Goal: Register for event/course: Sign up to attend an event or enroll in a course

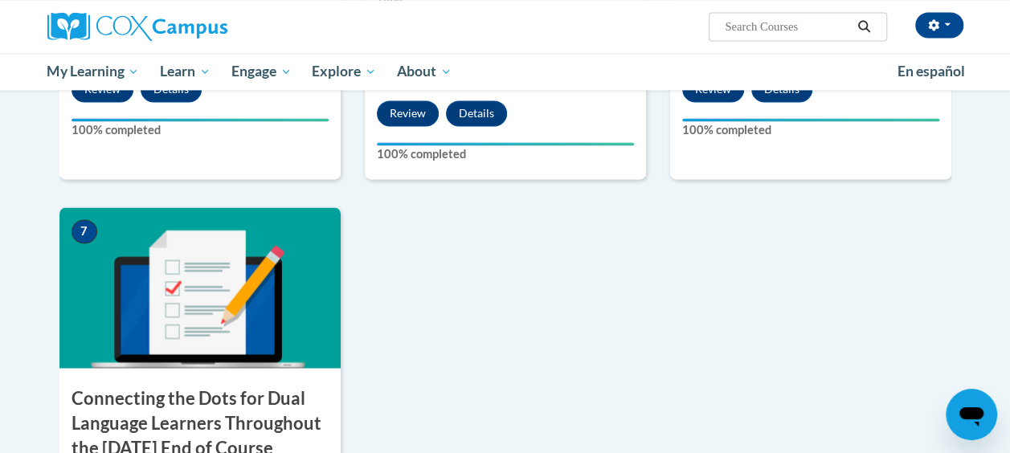
scroll to position [1211, 0]
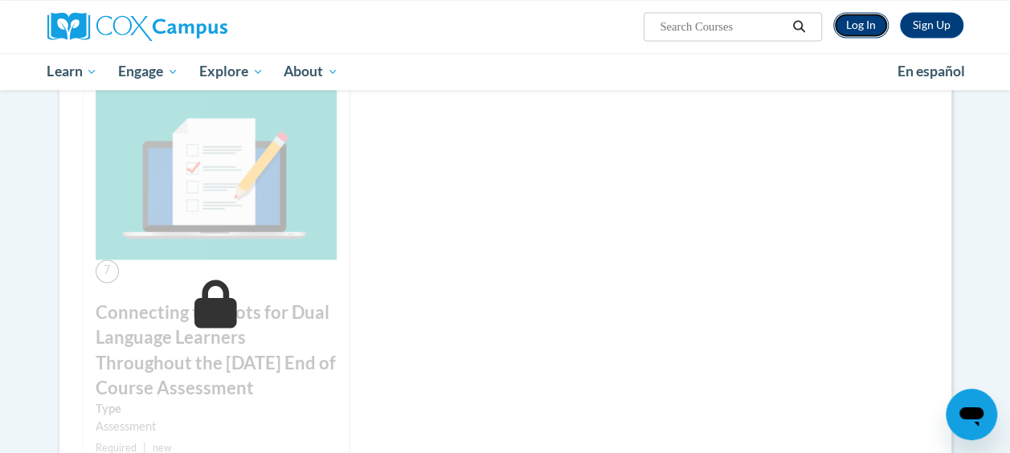
click at [858, 27] on link "Log In" at bounding box center [861, 25] width 55 height 26
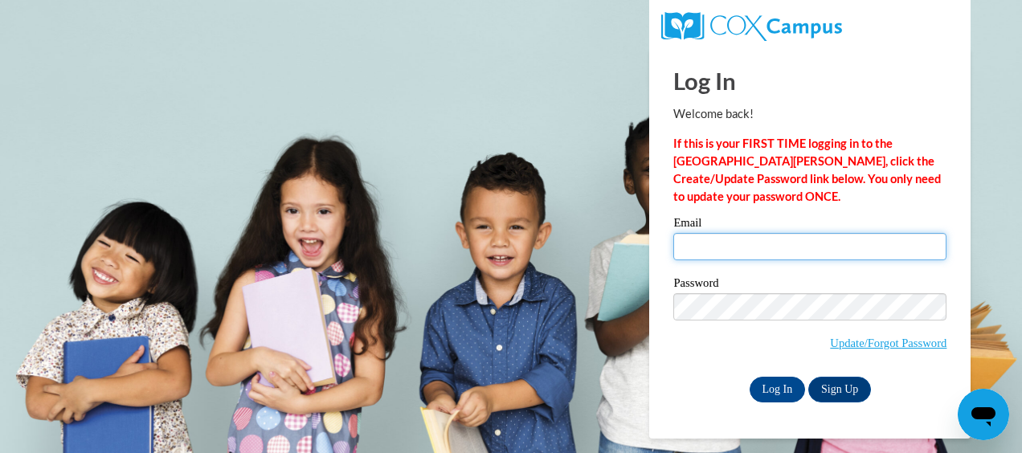
click at [791, 242] on input "Email" at bounding box center [810, 246] width 273 height 27
type input "kristybrooks87@yahoo.com"
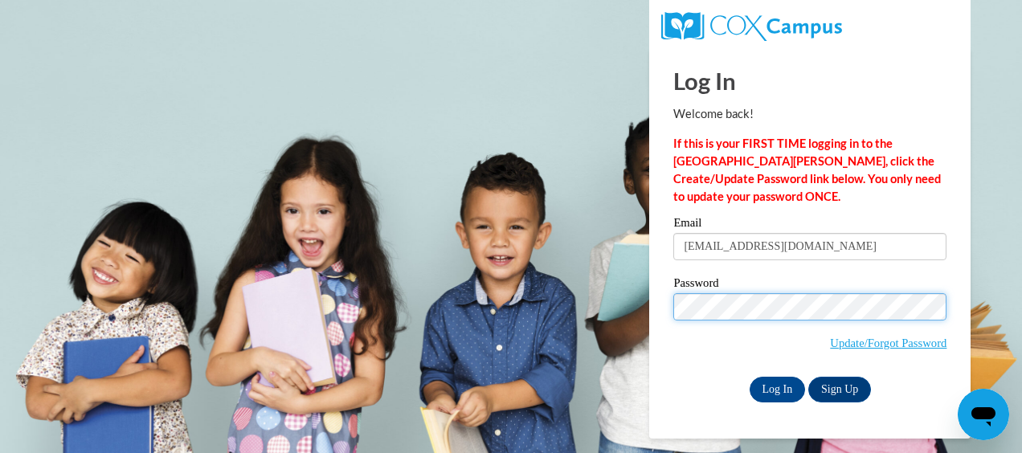
click at [750, 377] on input "Log In" at bounding box center [778, 390] width 56 height 26
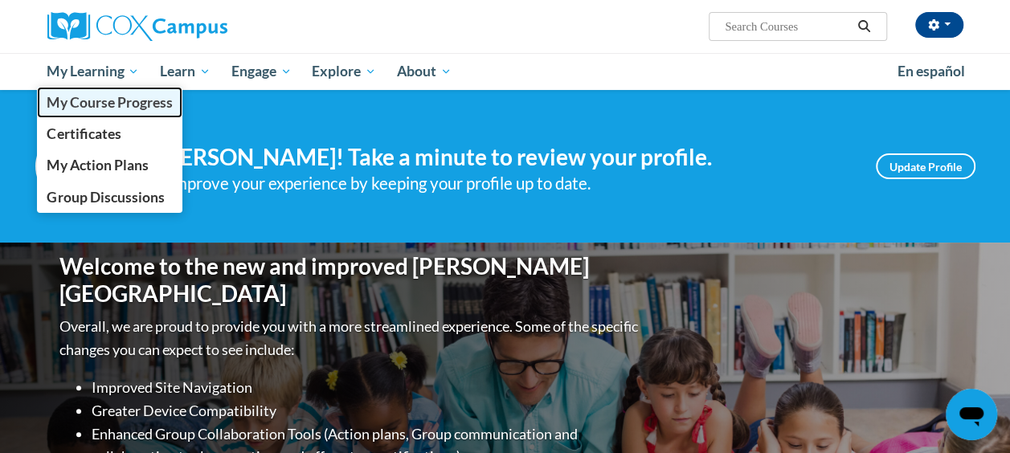
click at [98, 100] on span "My Course Progress" at bounding box center [109, 102] width 125 height 17
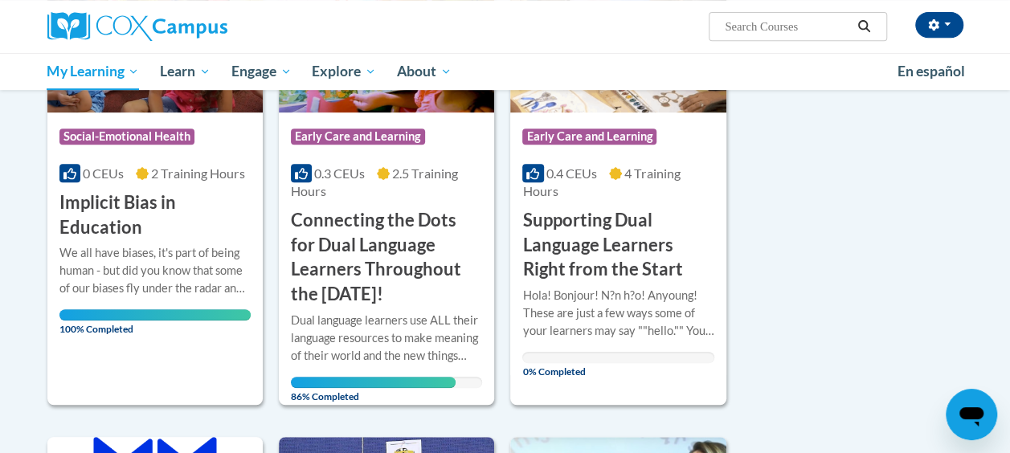
scroll to position [344, 0]
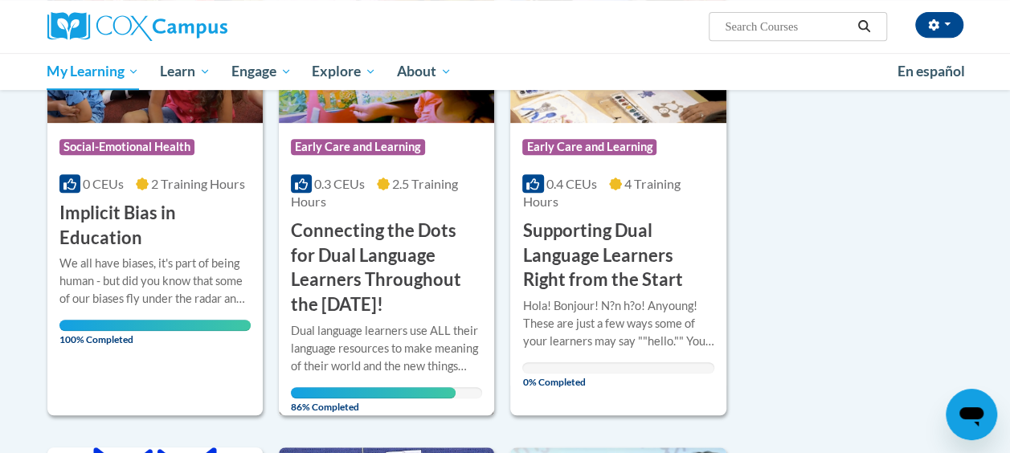
click at [366, 258] on h3 "Connecting the Dots for Dual Language Learners Throughout the Preschool Day!" at bounding box center [386, 268] width 191 height 99
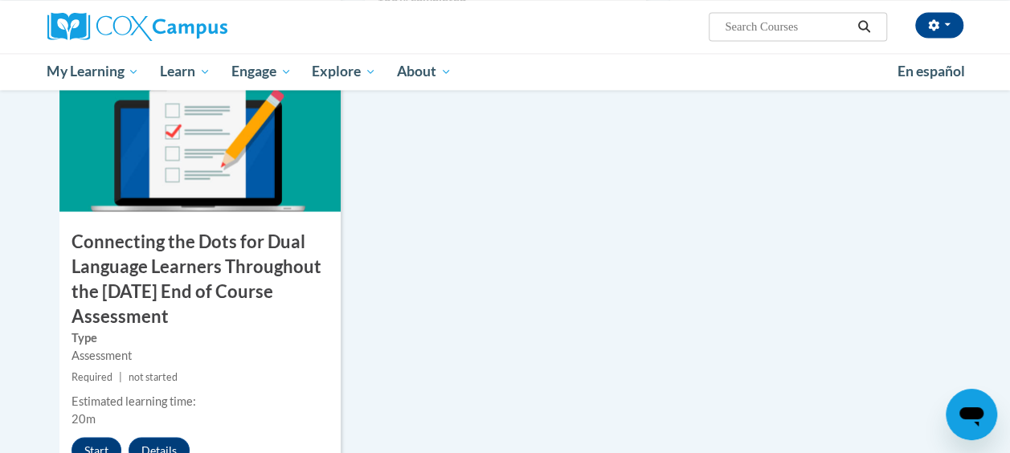
scroll to position [1326, 0]
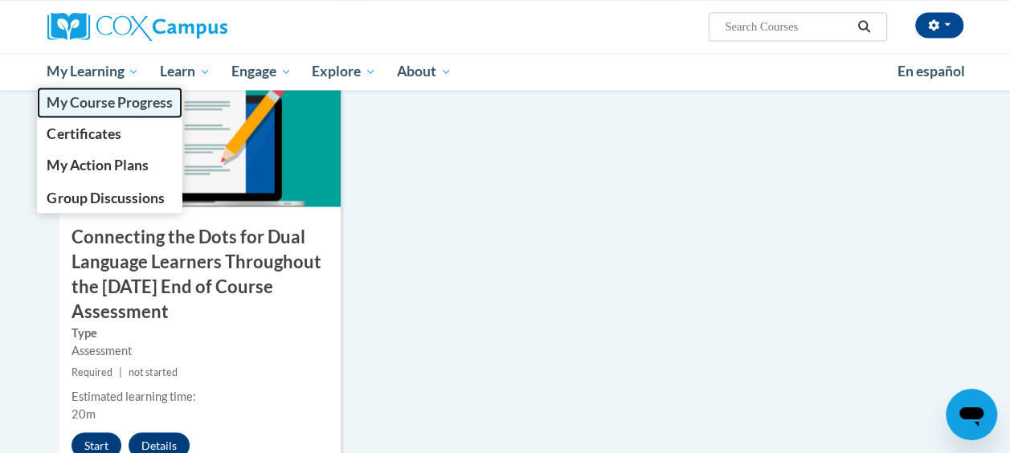
click at [112, 100] on span "My Course Progress" at bounding box center [109, 102] width 125 height 17
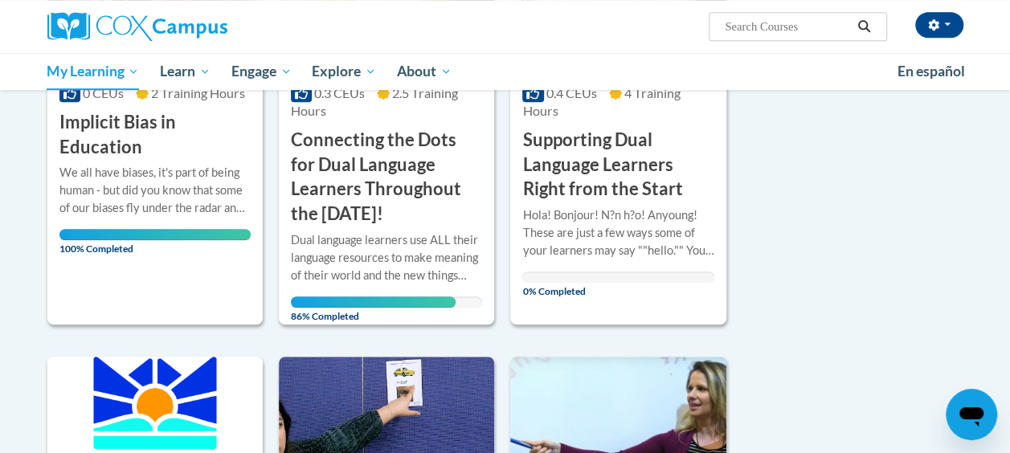
scroll to position [412, 0]
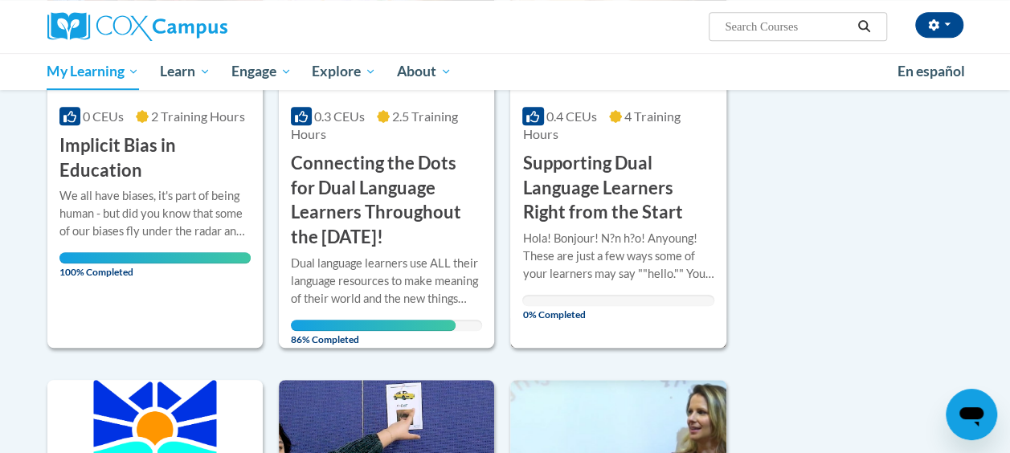
click at [658, 201] on h3 "Supporting Dual Language Learners Right from the Start" at bounding box center [617, 188] width 191 height 74
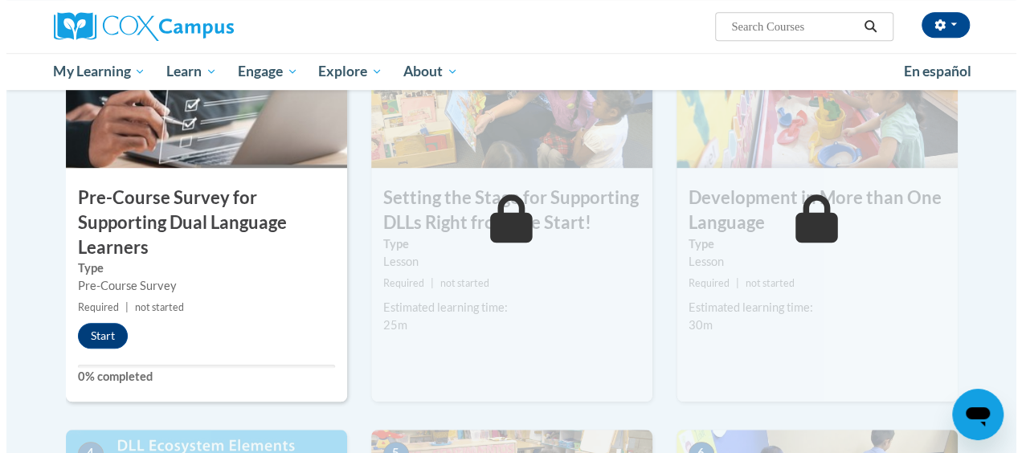
scroll to position [477, 0]
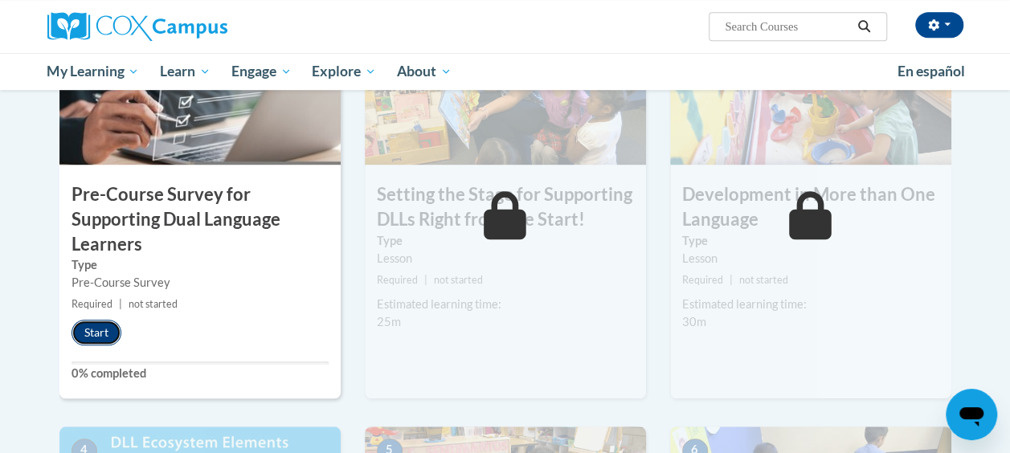
click at [96, 331] on button "Start" at bounding box center [97, 333] width 50 height 26
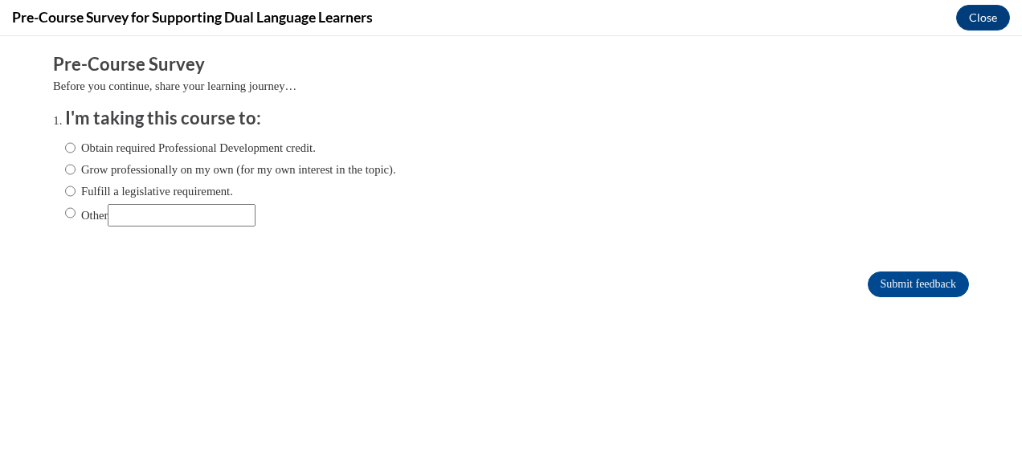
scroll to position [0, 0]
click at [65, 142] on input "Obtain required Professional Development credit." at bounding box center [70, 148] width 10 height 18
radio input "true"
click at [879, 281] on input "Submit feedback" at bounding box center [918, 285] width 101 height 26
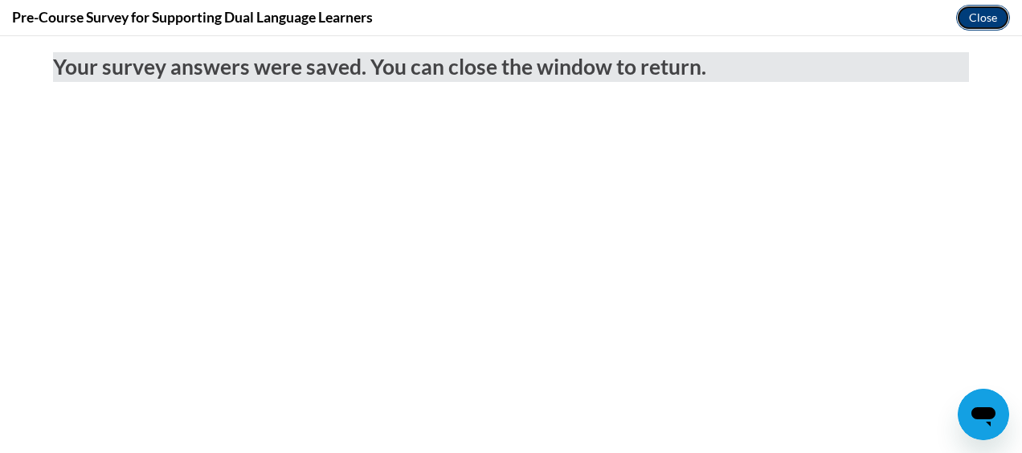
click at [969, 13] on button "Close" at bounding box center [984, 18] width 54 height 26
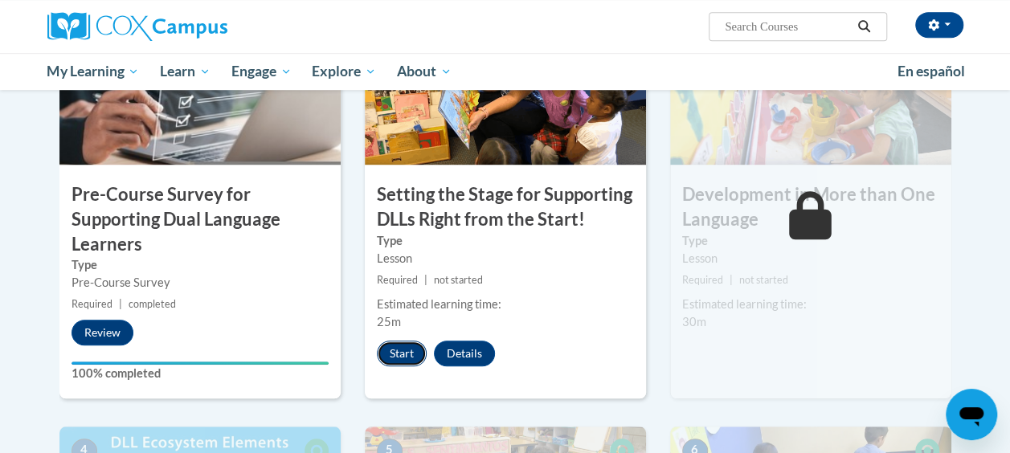
click at [410, 354] on button "Start" at bounding box center [402, 354] width 50 height 26
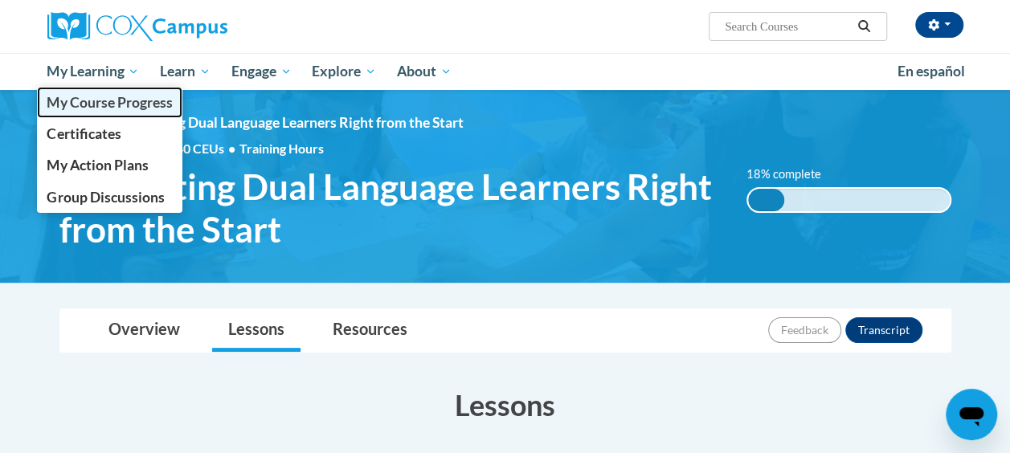
click at [112, 100] on span "My Course Progress" at bounding box center [109, 102] width 125 height 17
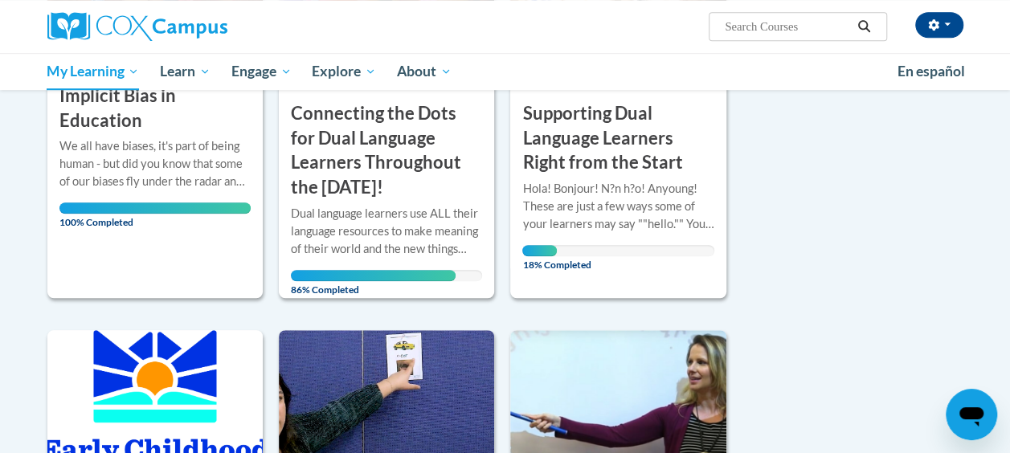
scroll to position [498, 0]
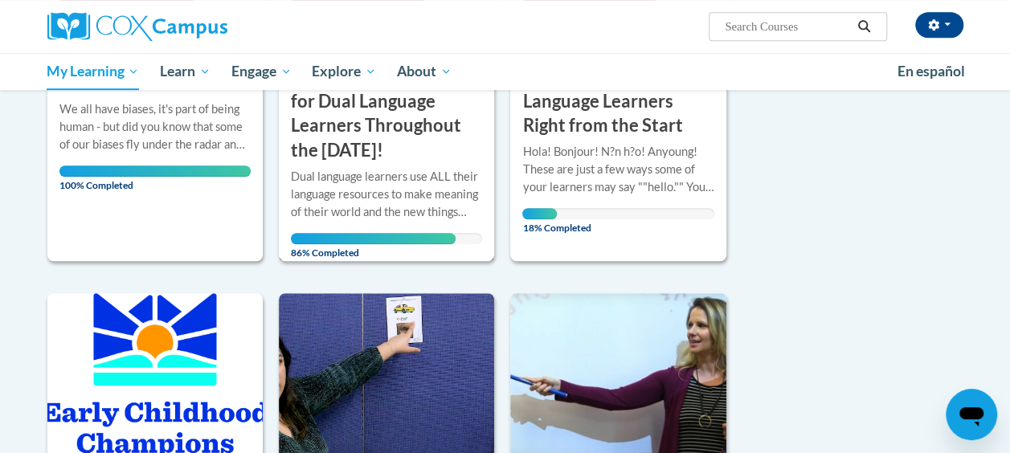
click at [431, 198] on div "Dual language learners use ALL their language resources to make meaning of thei…" at bounding box center [386, 194] width 191 height 53
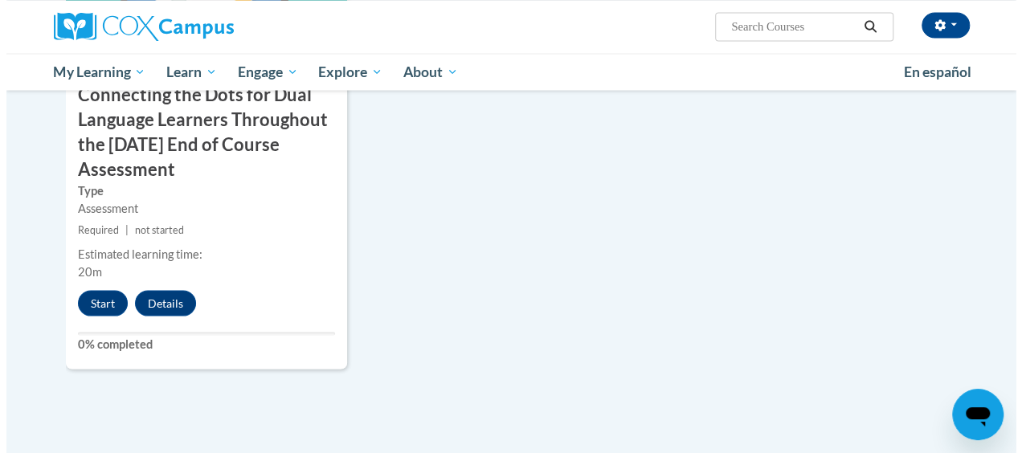
scroll to position [1506, 0]
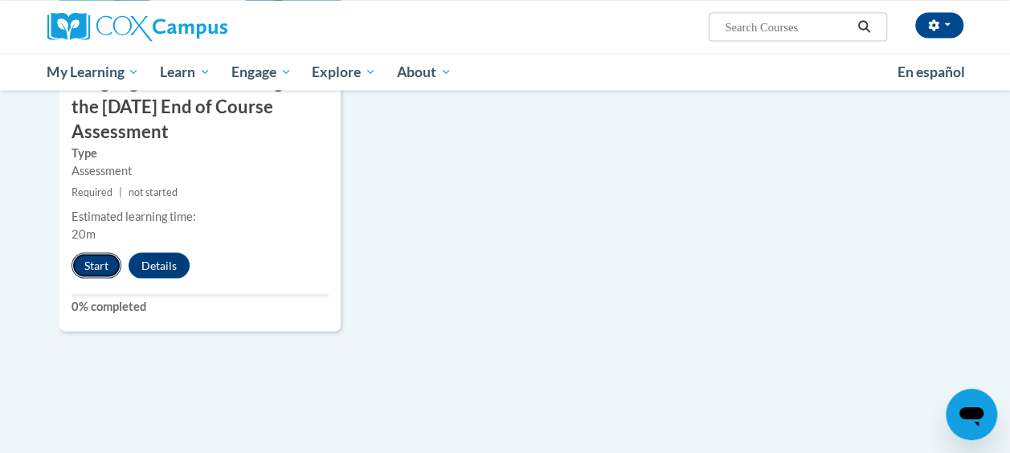
click at [95, 260] on button "Start" at bounding box center [97, 265] width 50 height 26
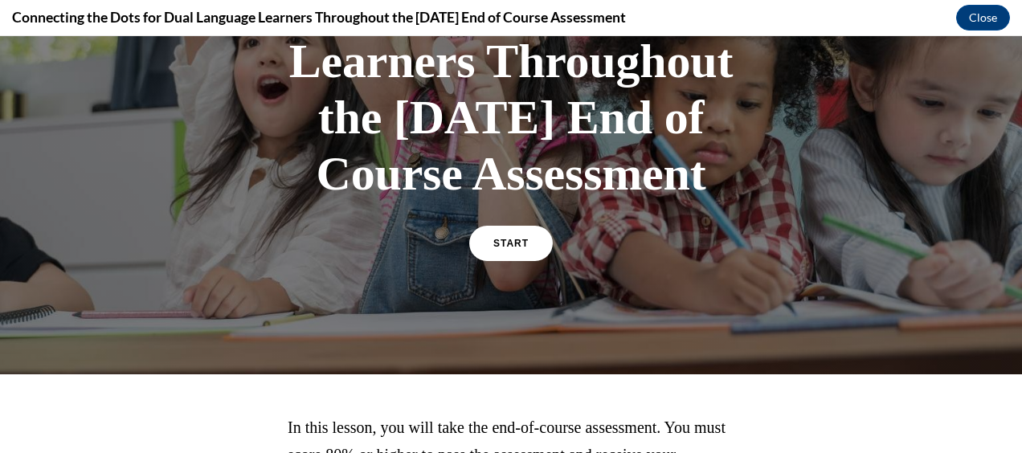
scroll to position [240, 0]
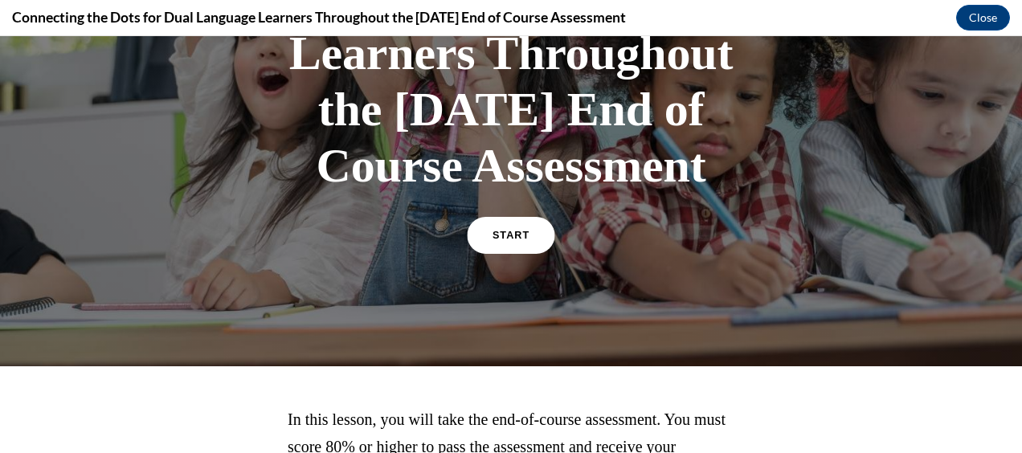
click at [493, 242] on span "START" at bounding box center [511, 236] width 37 height 12
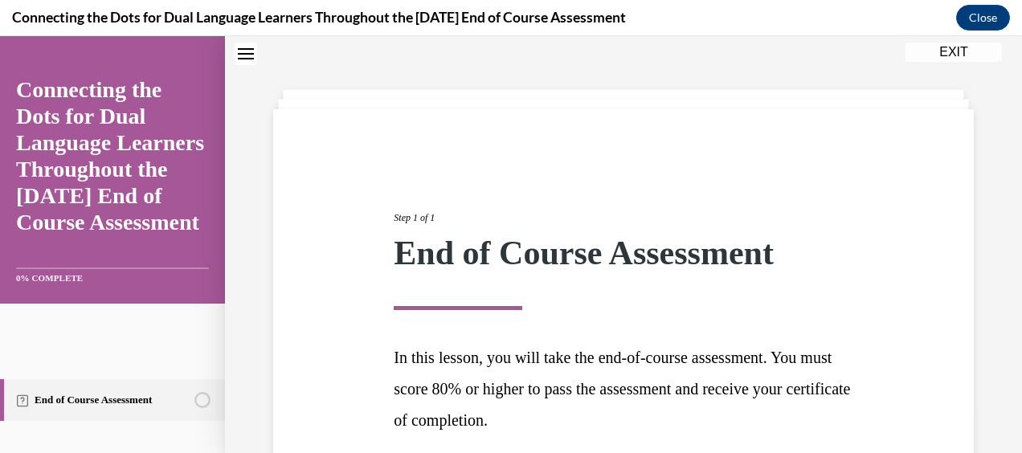
scroll to position [192, 0]
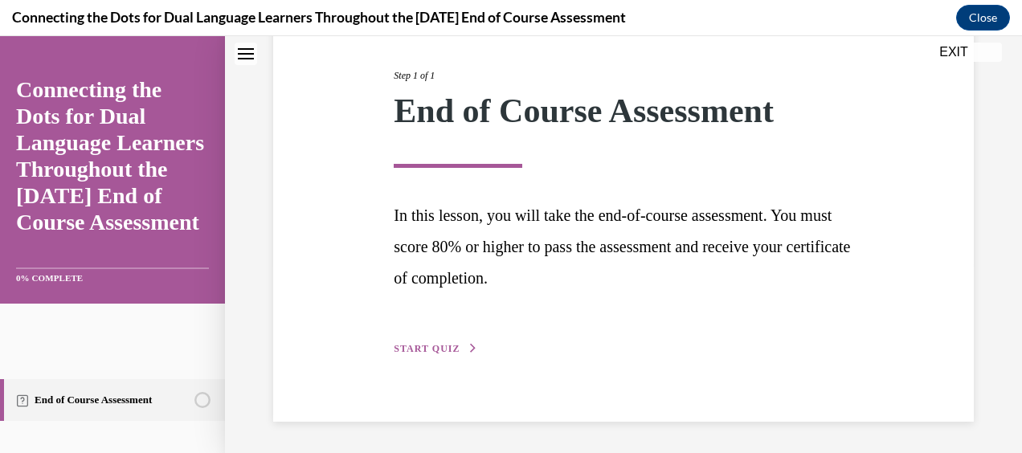
click at [444, 344] on span "START QUIZ" at bounding box center [427, 348] width 66 height 11
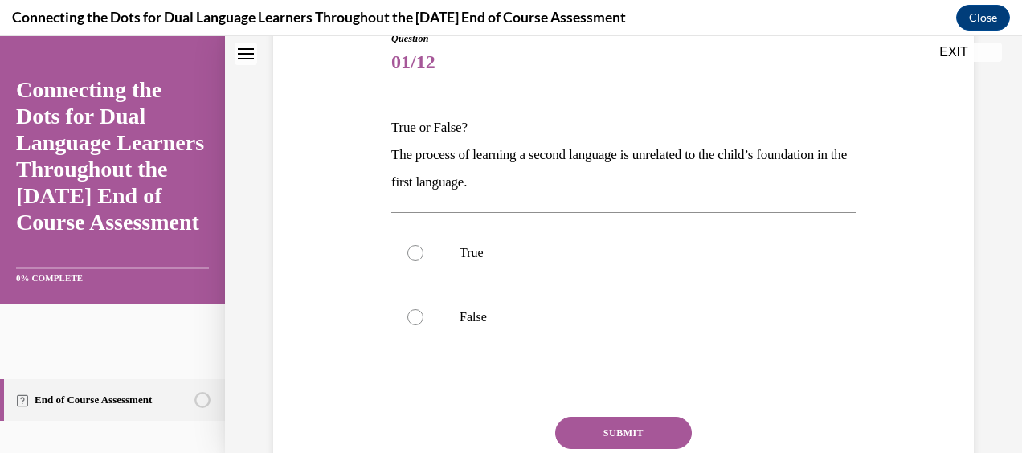
scroll to position [178, 0]
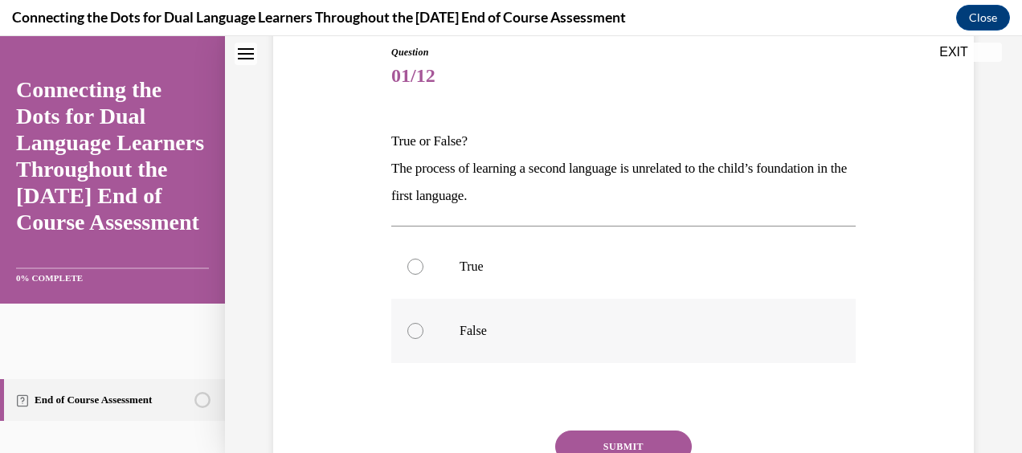
click at [408, 334] on div at bounding box center [416, 331] width 16 height 16
click at [408, 334] on input "False" at bounding box center [416, 331] width 16 height 16
radio input "true"
click at [629, 439] on button "SUBMIT" at bounding box center [623, 447] width 137 height 32
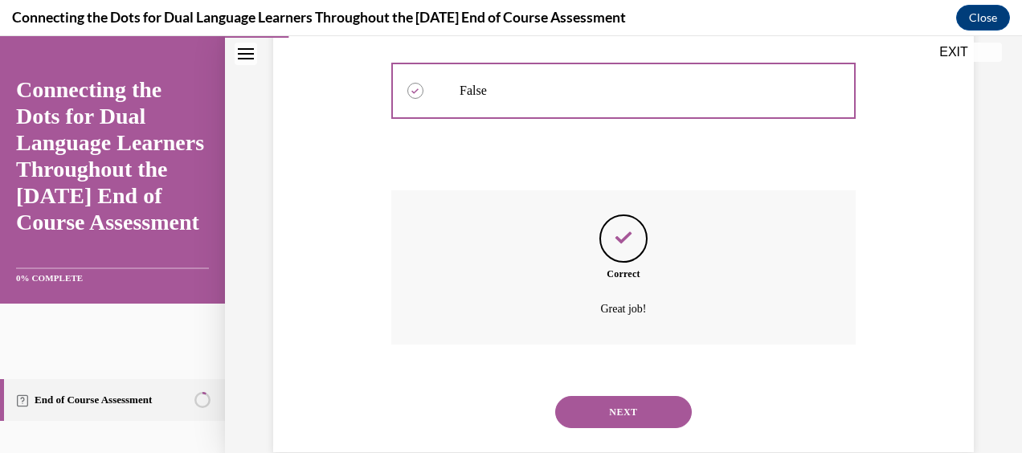
scroll to position [449, 0]
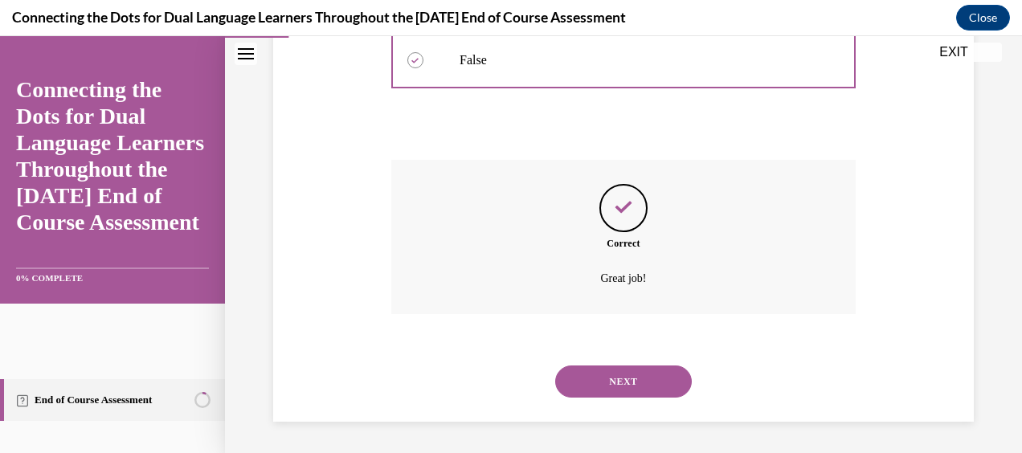
click at [621, 376] on button "NEXT" at bounding box center [623, 382] width 137 height 32
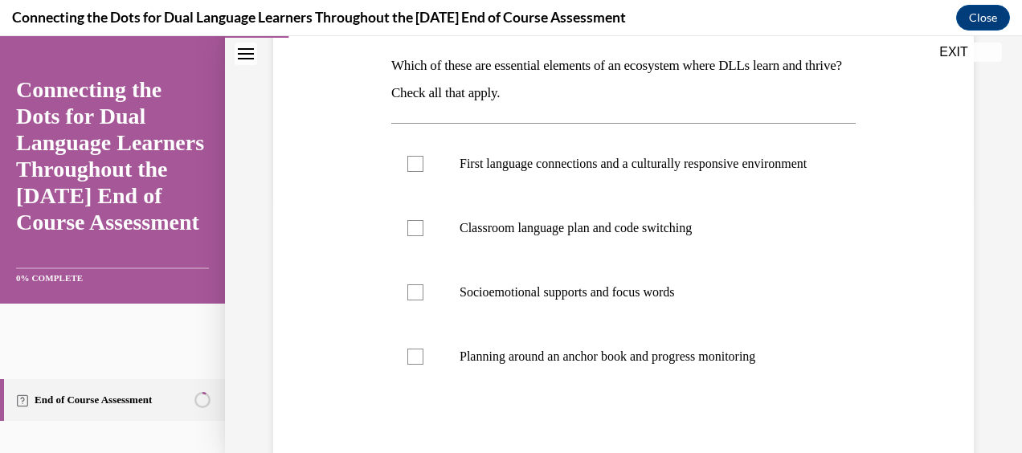
scroll to position [250, 0]
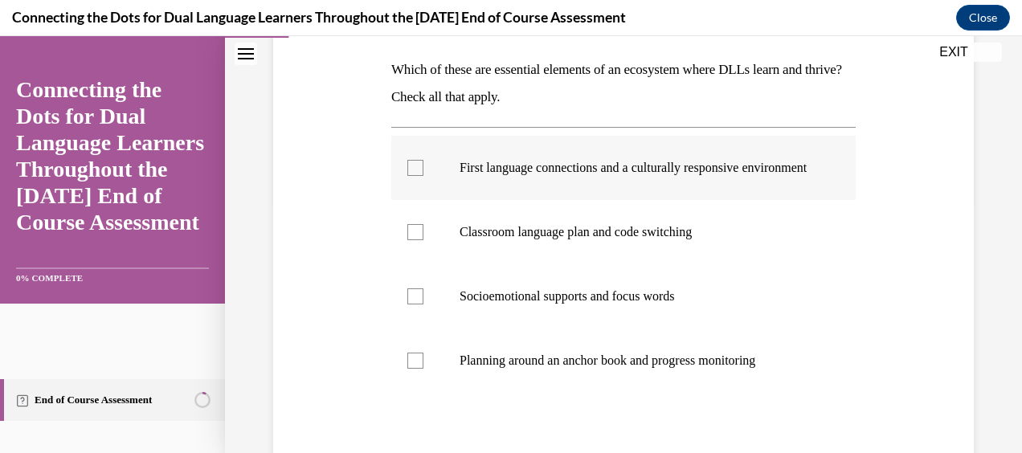
click at [413, 171] on div at bounding box center [416, 168] width 16 height 16
click at [413, 171] on input "First language connections and a culturally responsive environment" at bounding box center [416, 168] width 16 height 16
checkbox input "true"
click at [416, 305] on div at bounding box center [416, 297] width 16 height 16
click at [416, 305] on input "Socioemotional supports and focus words" at bounding box center [416, 297] width 16 height 16
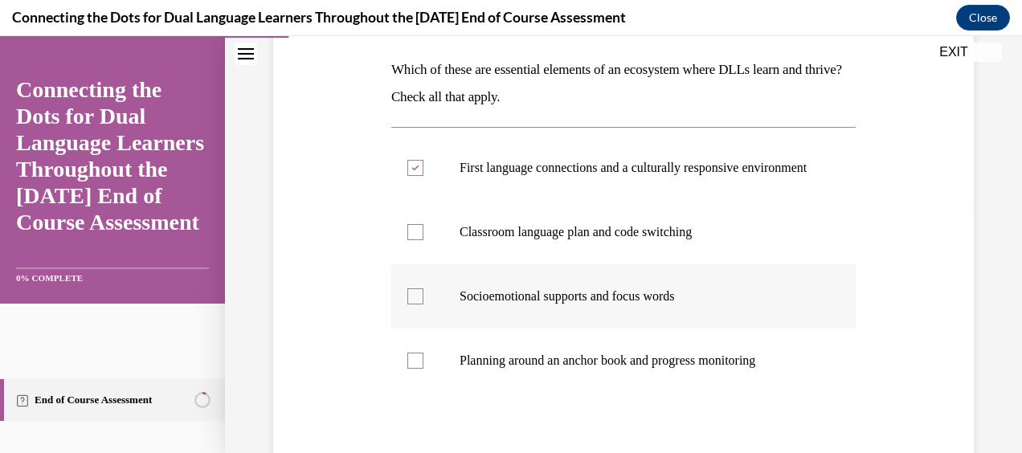
checkbox input "true"
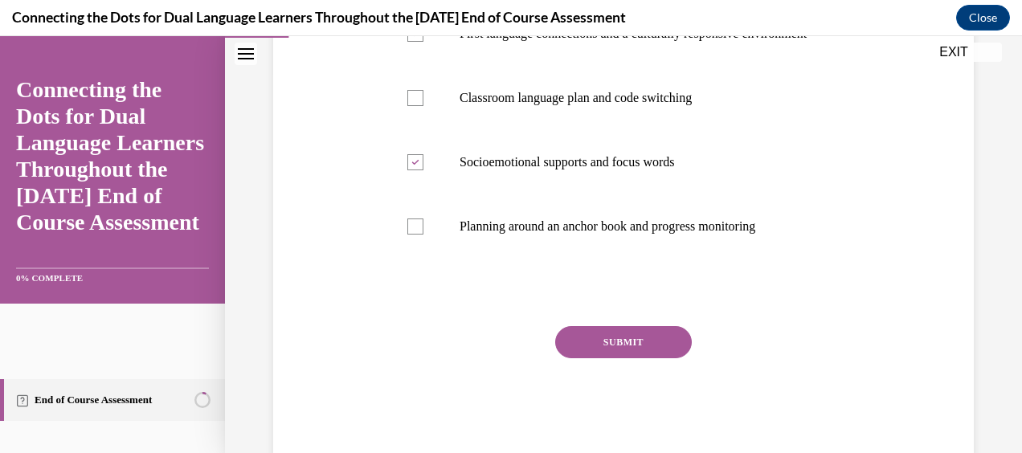
scroll to position [402, 0]
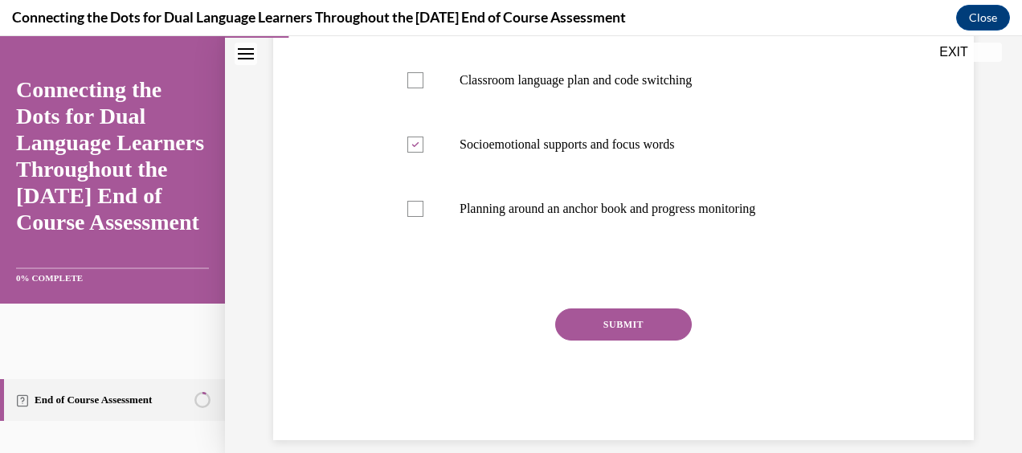
click at [653, 337] on button "SUBMIT" at bounding box center [623, 325] width 137 height 32
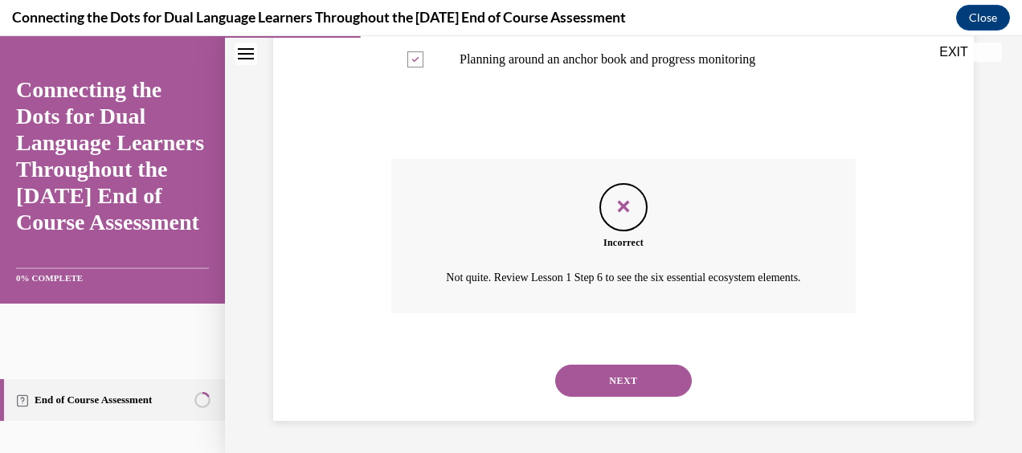
scroll to position [585, 0]
click at [629, 381] on button "NEXT" at bounding box center [623, 381] width 137 height 32
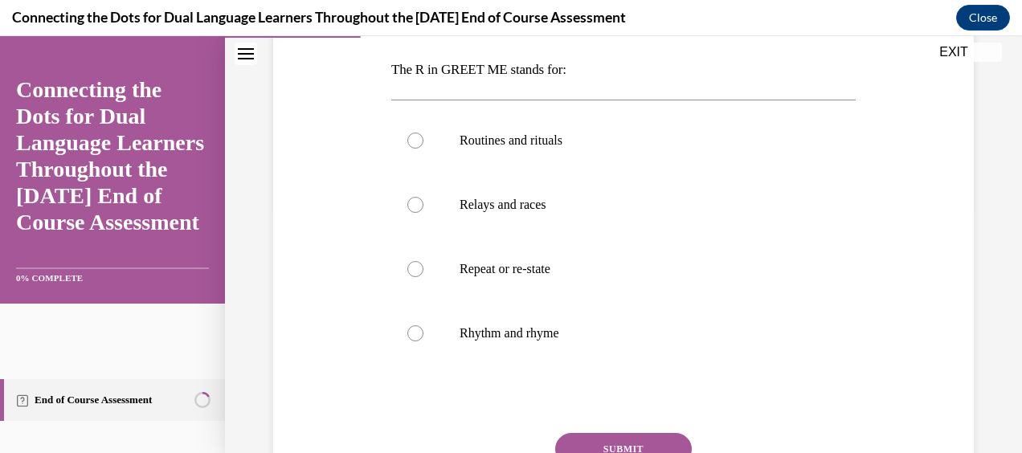
scroll to position [252, 0]
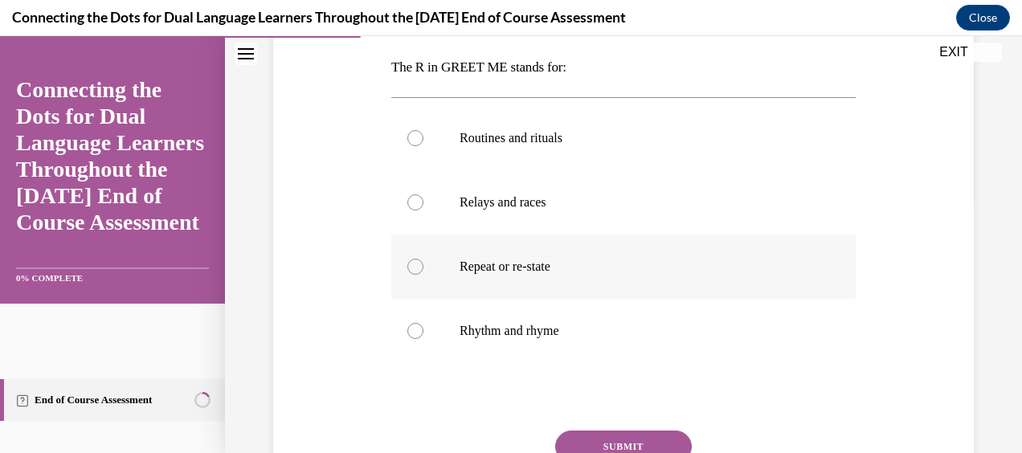
click at [539, 263] on p "Repeat or re-state" at bounding box center [638, 267] width 356 height 16
click at [424, 263] on input "Repeat or re-state" at bounding box center [416, 267] width 16 height 16
radio input "true"
click at [621, 444] on button "SUBMIT" at bounding box center [623, 447] width 137 height 32
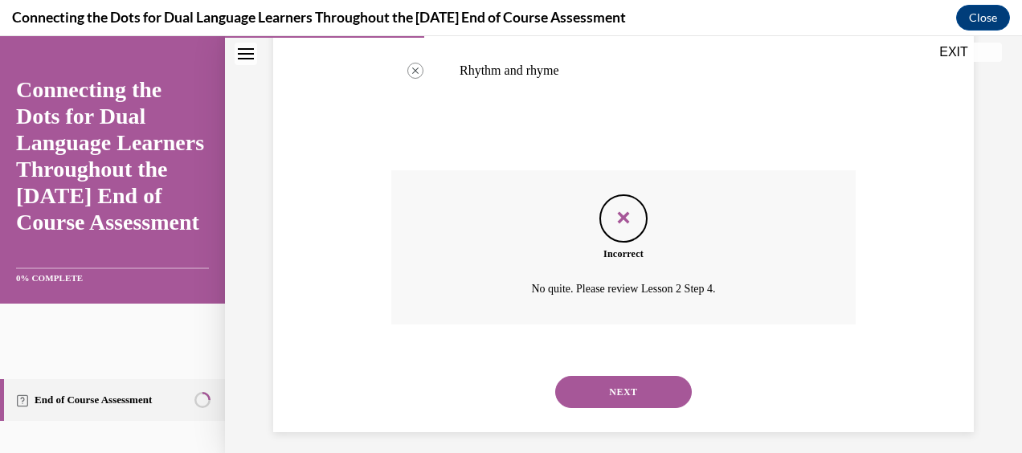
scroll to position [523, 0]
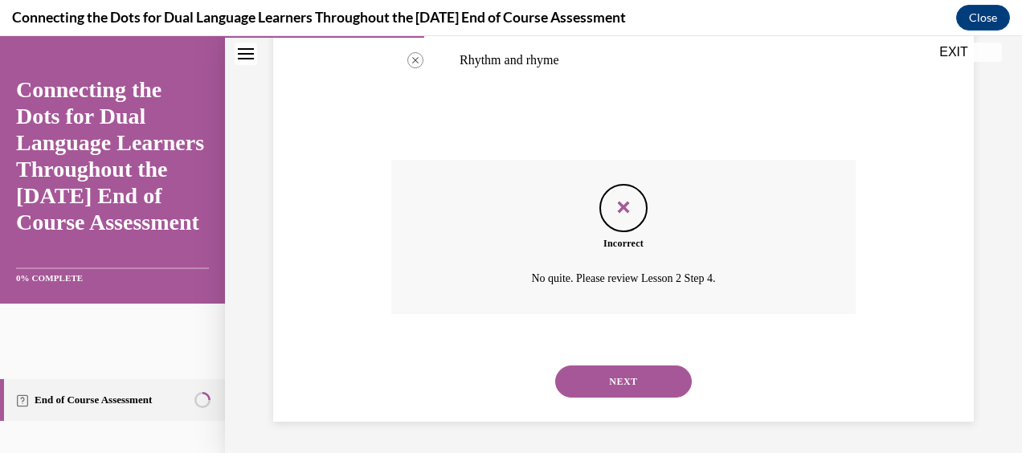
click at [608, 386] on button "NEXT" at bounding box center [623, 382] width 137 height 32
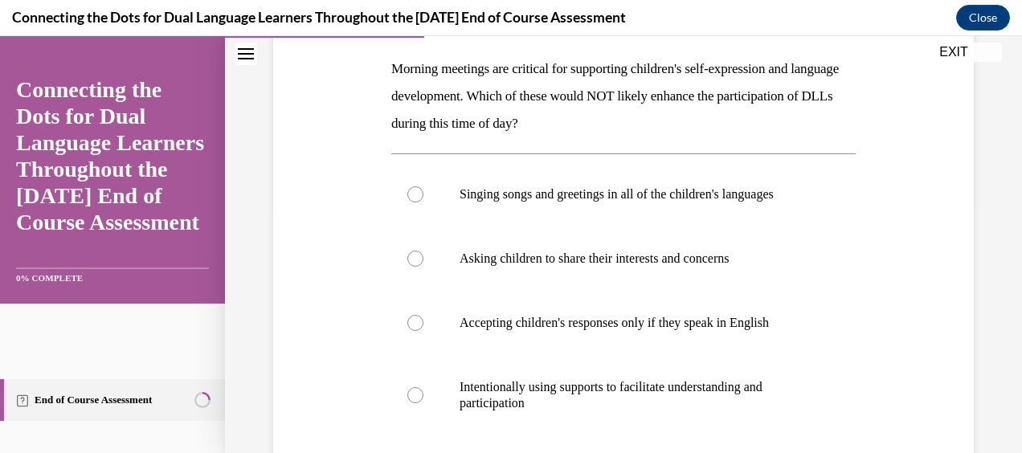
scroll to position [268, 0]
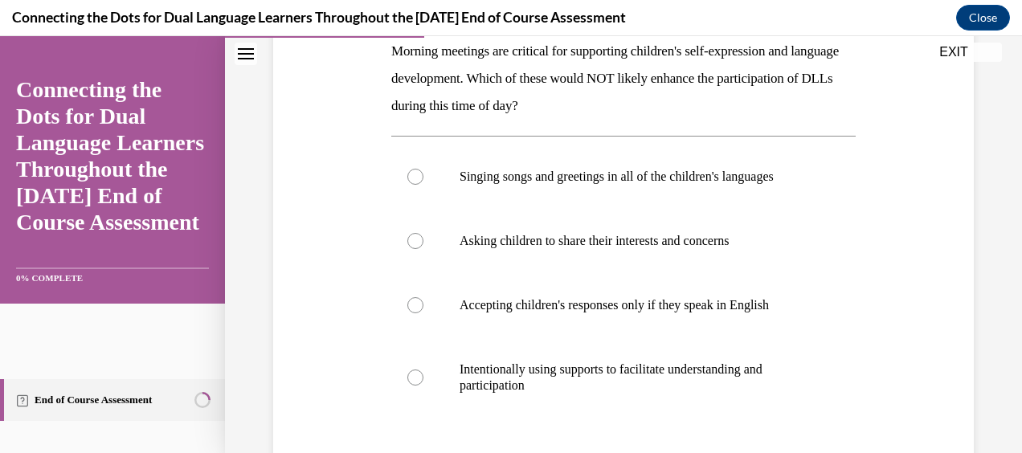
click at [937, 49] on button "EXIT" at bounding box center [954, 52] width 96 height 19
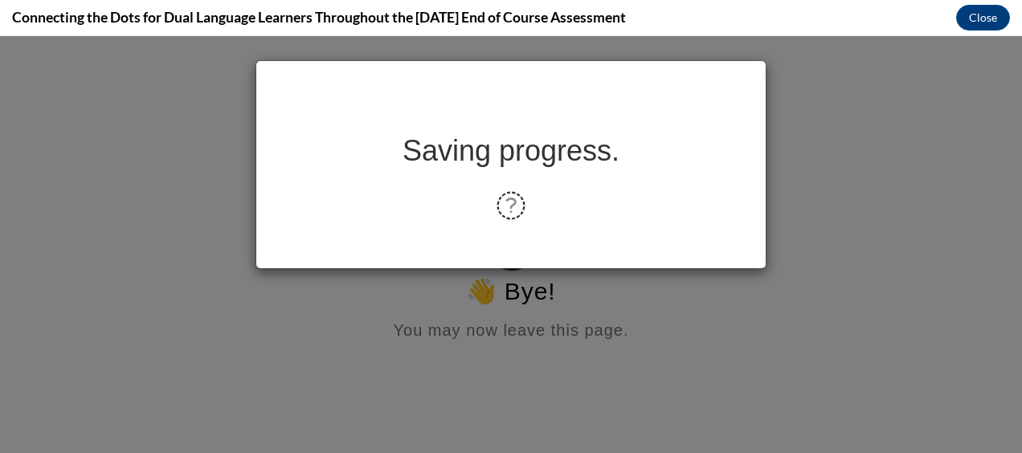
scroll to position [0, 0]
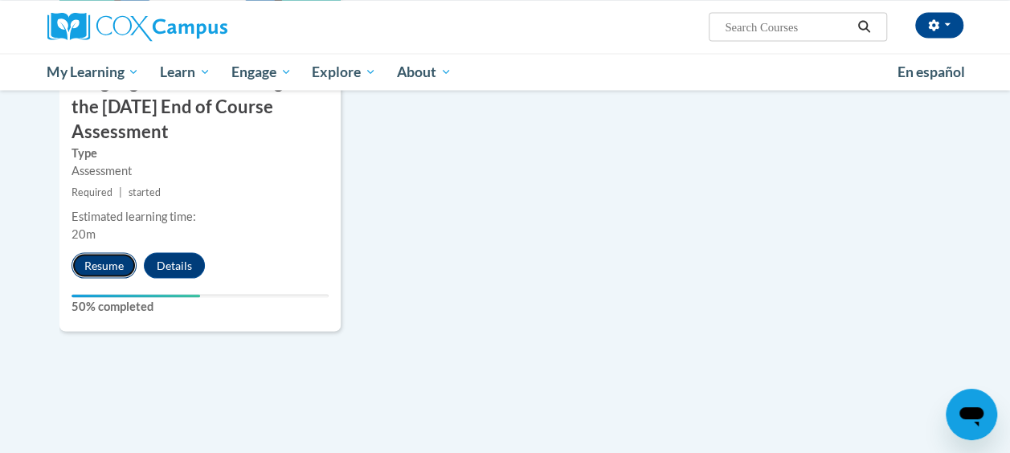
click at [113, 264] on button "Resume" at bounding box center [104, 265] width 65 height 26
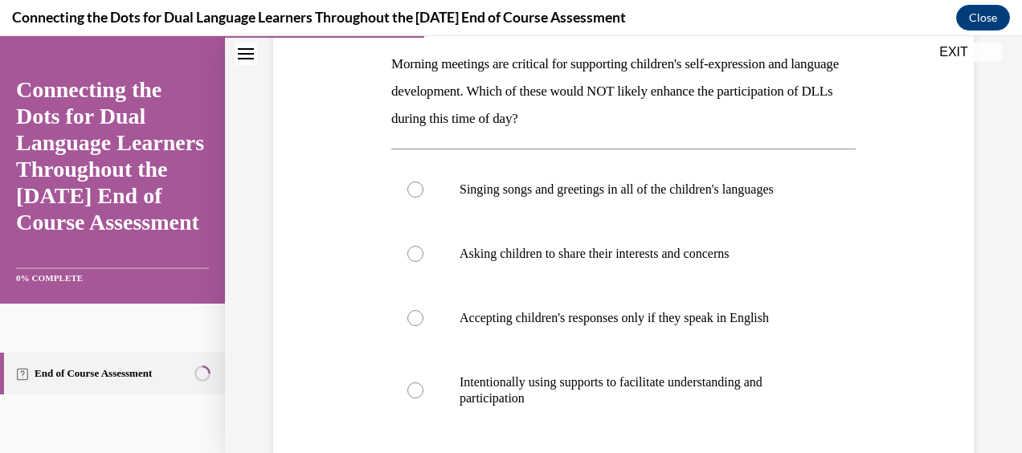
scroll to position [257, 0]
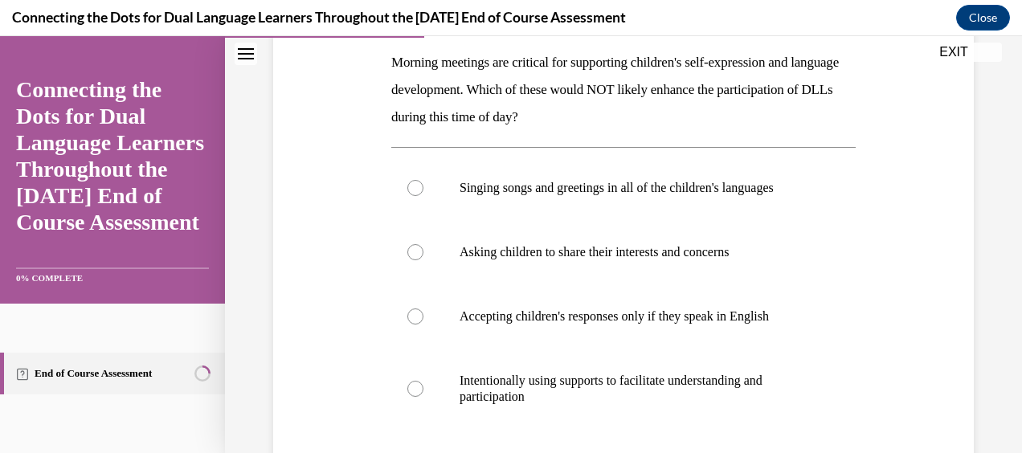
click at [953, 49] on button "EXIT" at bounding box center [954, 52] width 96 height 19
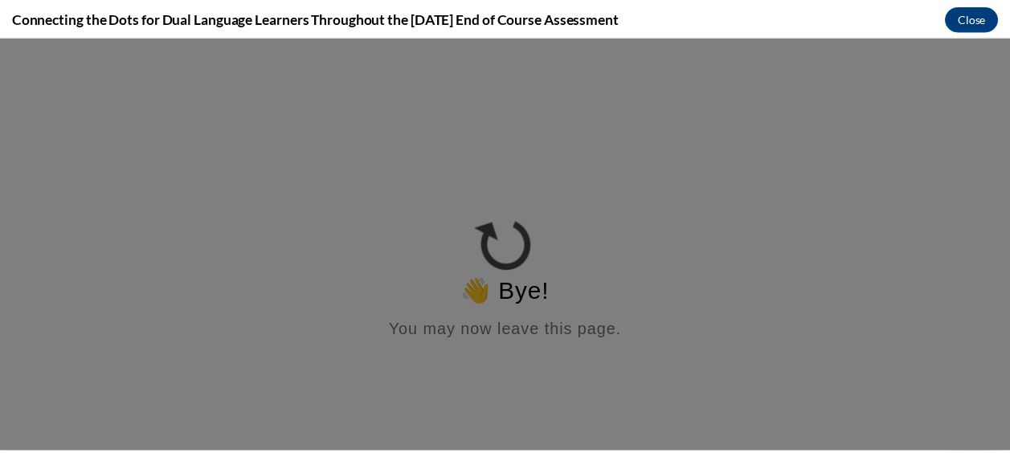
scroll to position [0, 0]
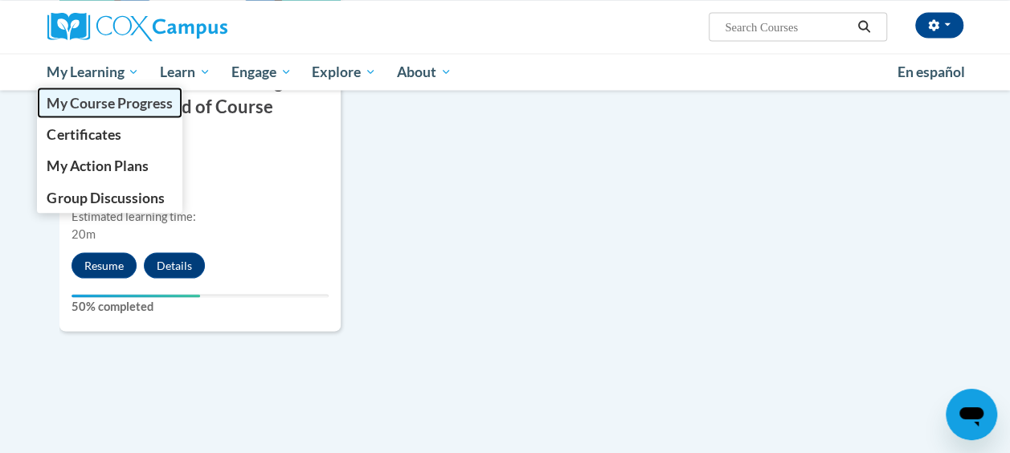
click at [103, 104] on span "My Course Progress" at bounding box center [109, 102] width 125 height 17
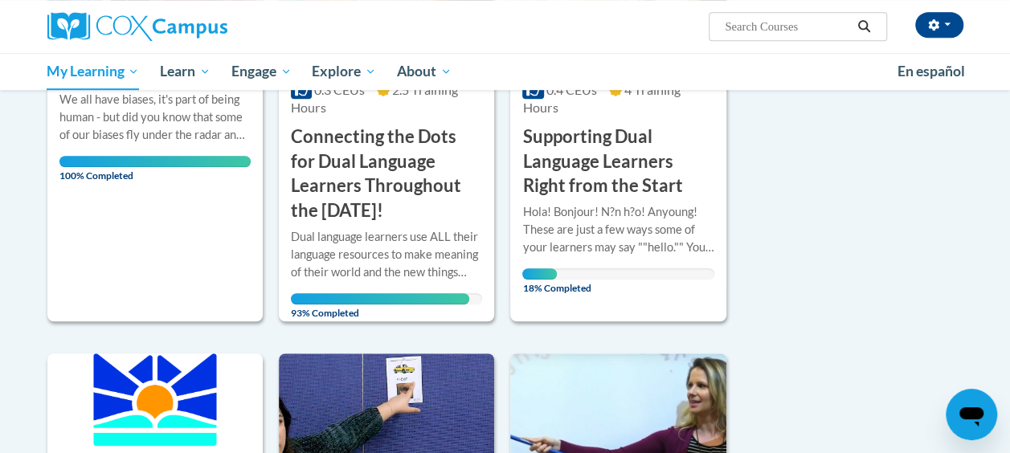
scroll to position [257, 0]
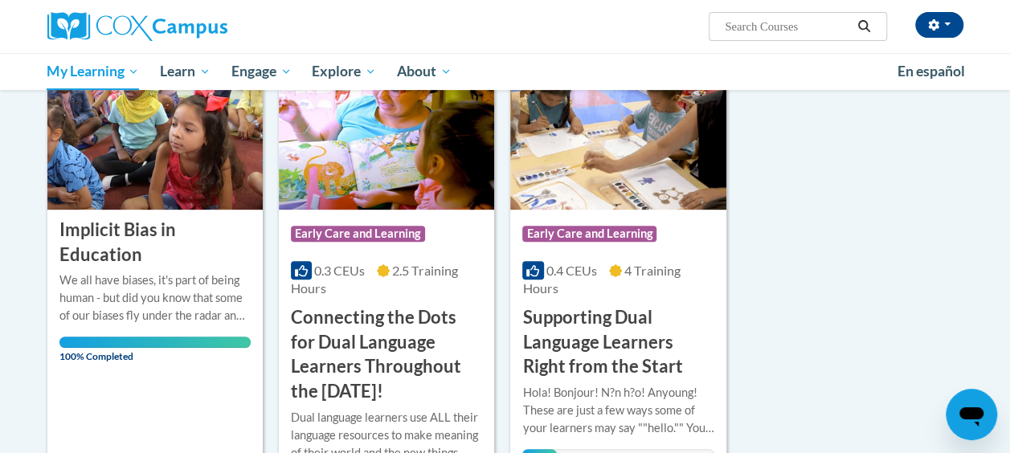
click at [669, 162] on img at bounding box center [617, 128] width 215 height 164
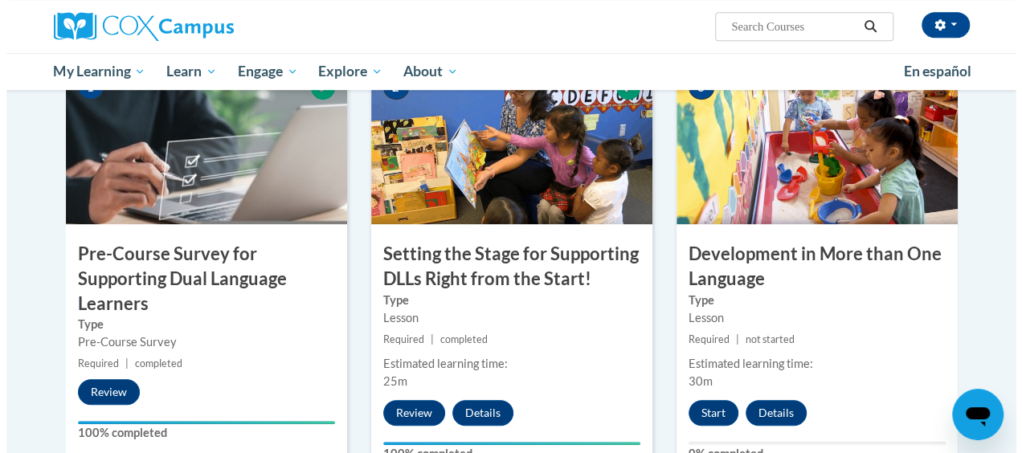
scroll to position [457, 0]
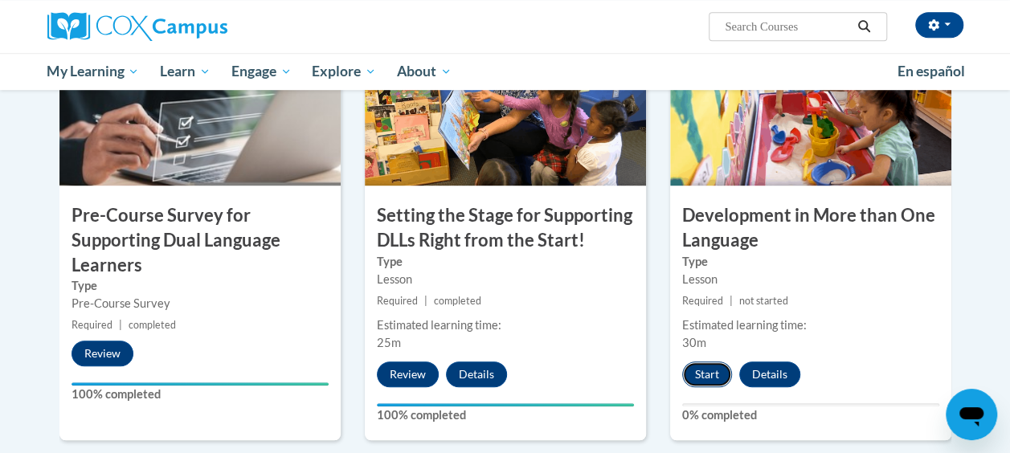
click at [707, 375] on button "Start" at bounding box center [707, 375] width 50 height 26
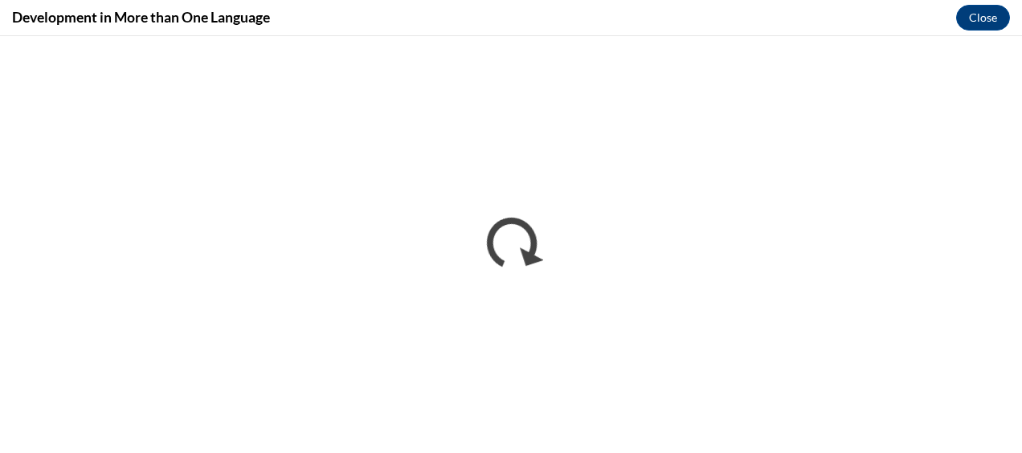
scroll to position [0, 0]
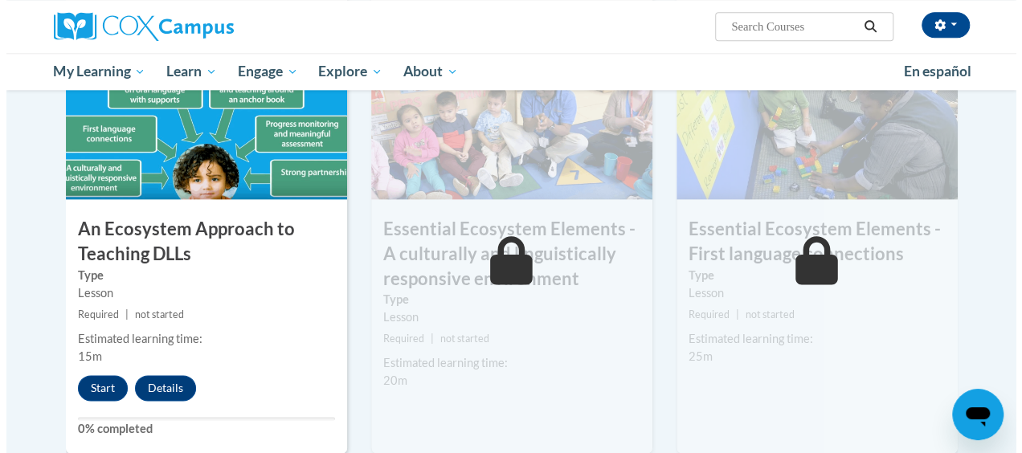
scroll to position [907, 0]
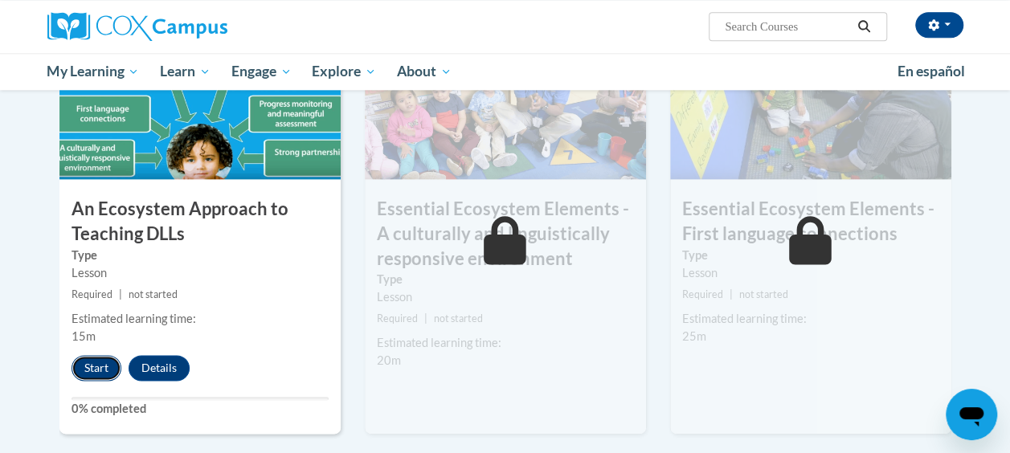
click at [92, 367] on button "Start" at bounding box center [97, 368] width 50 height 26
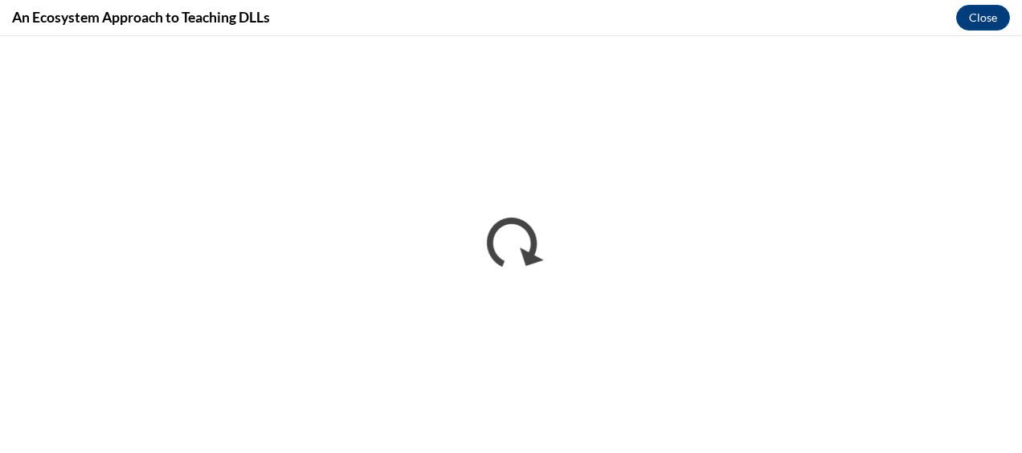
scroll to position [0, 0]
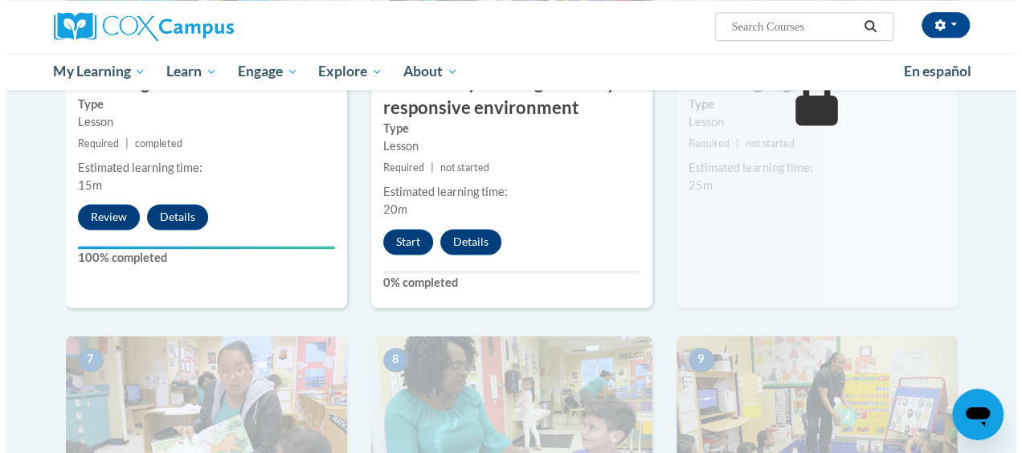
scroll to position [1064, 0]
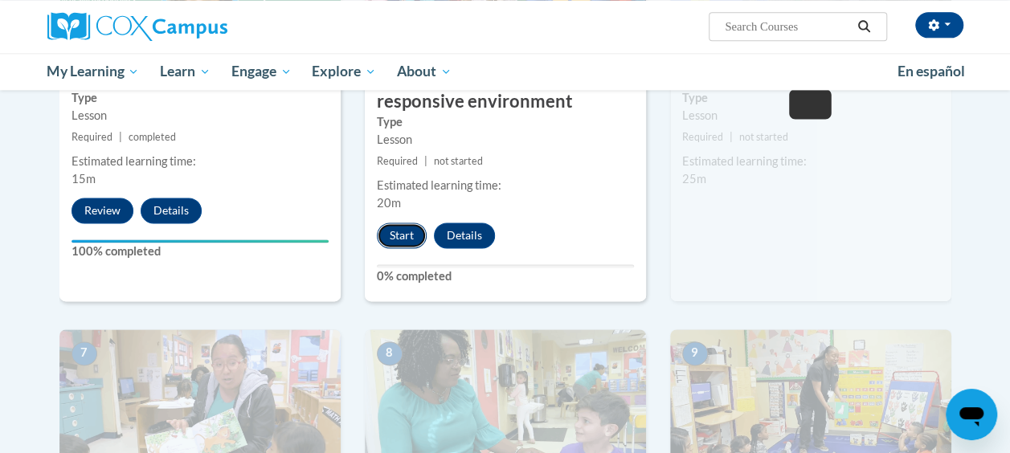
click at [402, 235] on button "Start" at bounding box center [402, 236] width 50 height 26
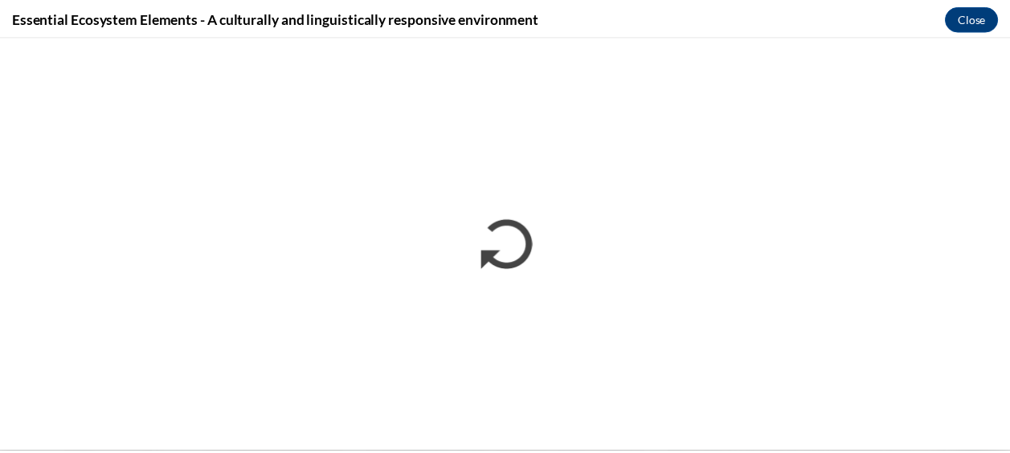
scroll to position [0, 0]
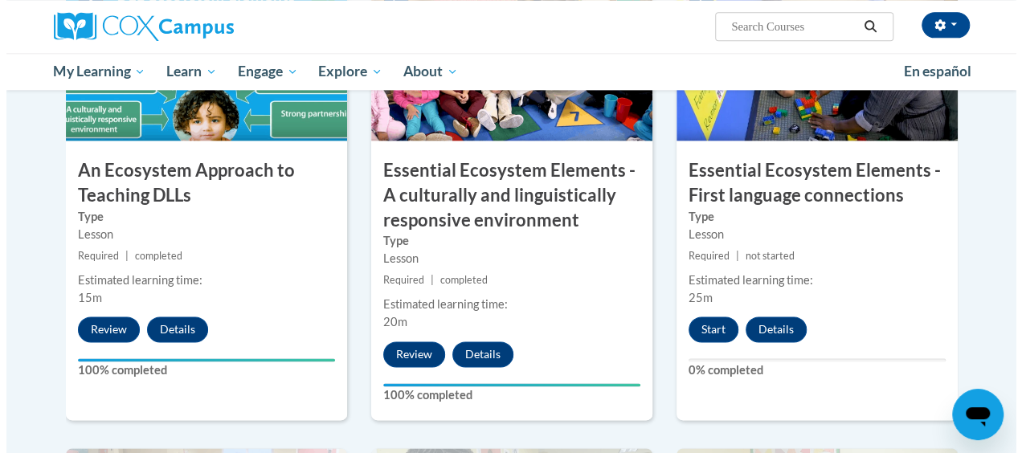
scroll to position [962, 0]
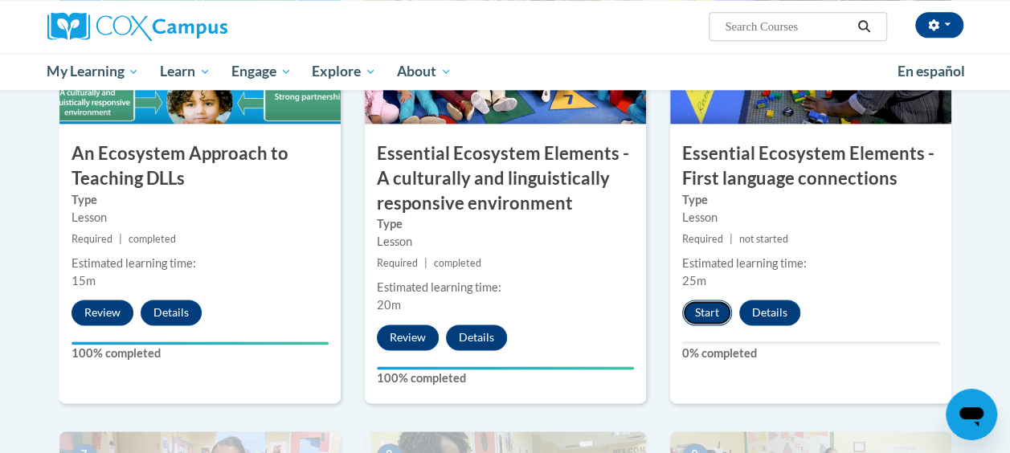
click at [703, 309] on button "Start" at bounding box center [707, 313] width 50 height 26
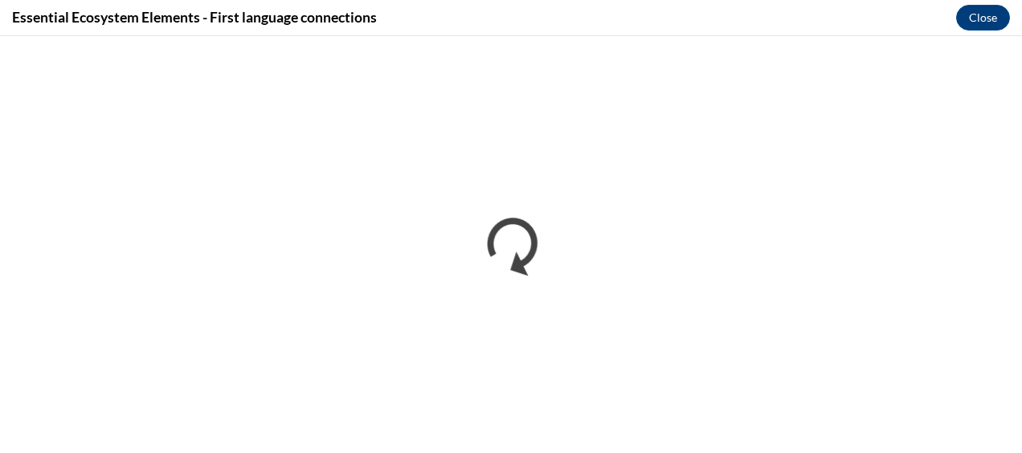
scroll to position [0, 0]
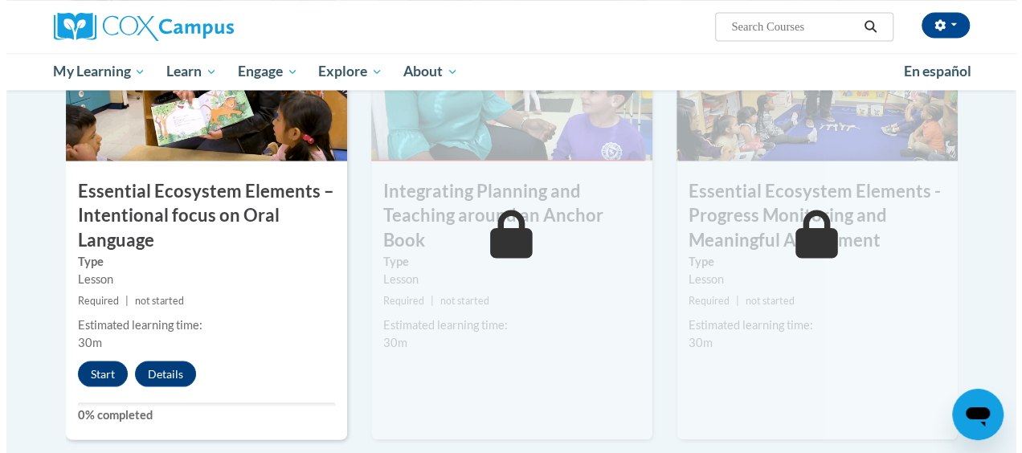
scroll to position [1414, 0]
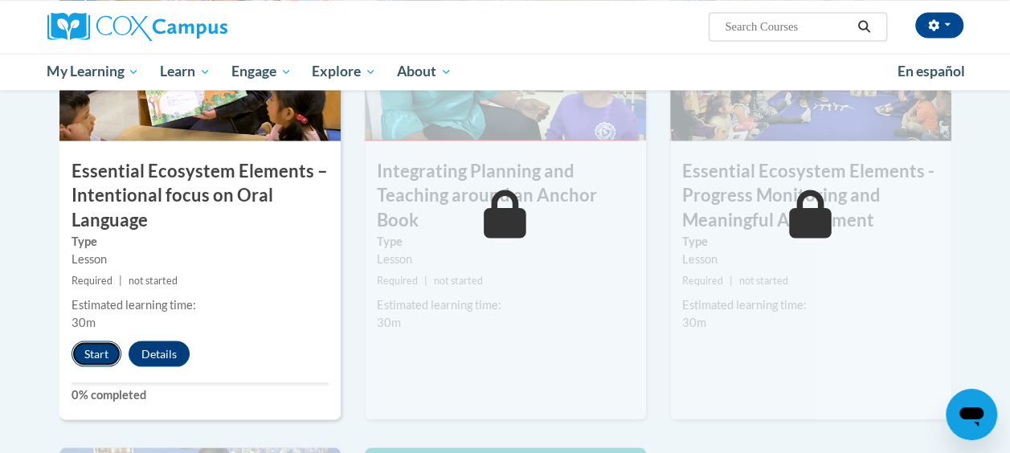
click at [103, 356] on button "Start" at bounding box center [97, 354] width 50 height 26
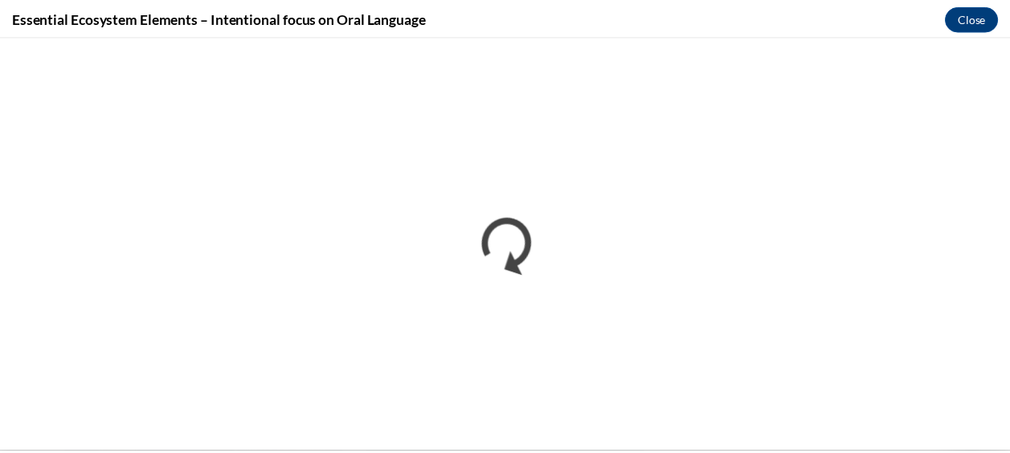
scroll to position [0, 0]
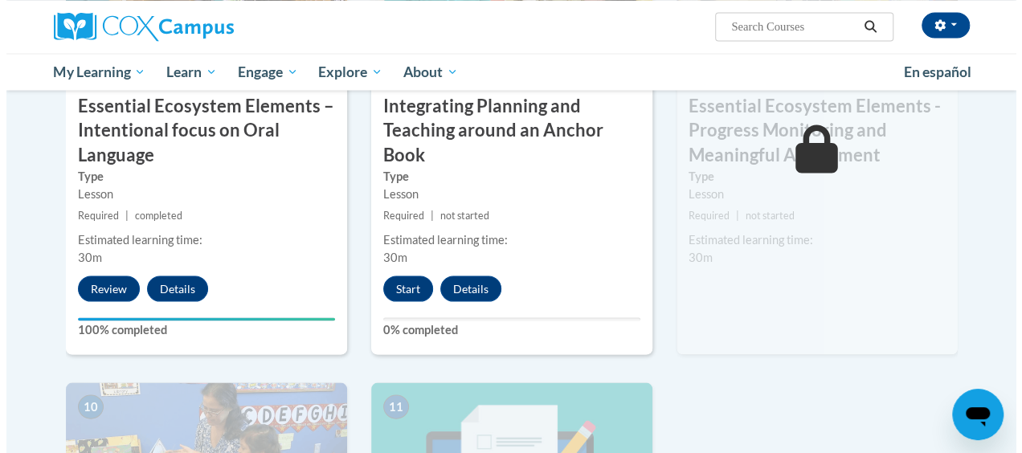
scroll to position [1489, 0]
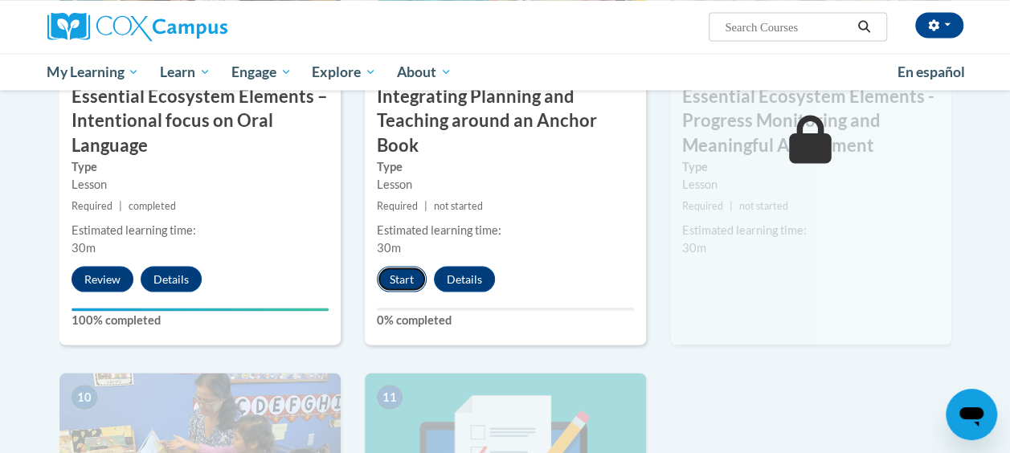
click at [402, 277] on button "Start" at bounding box center [402, 279] width 50 height 26
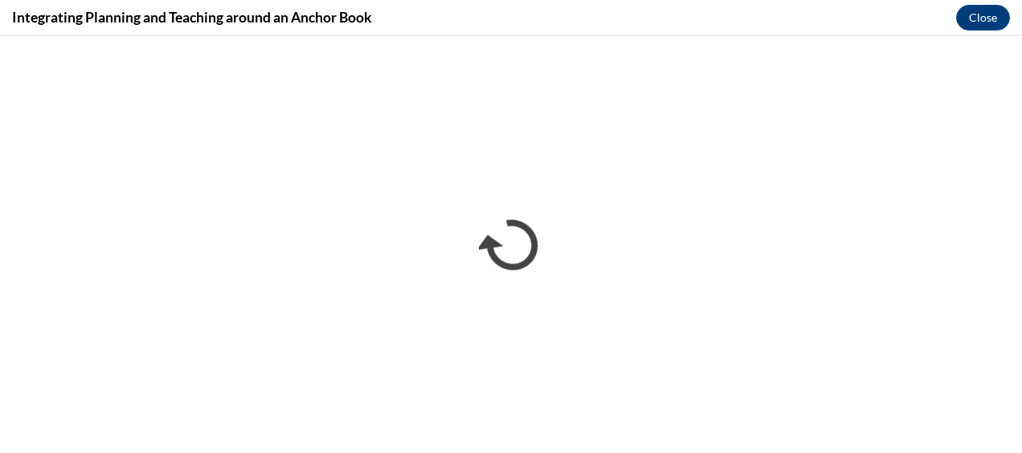
scroll to position [0, 0]
